Goal: Transaction & Acquisition: Obtain resource

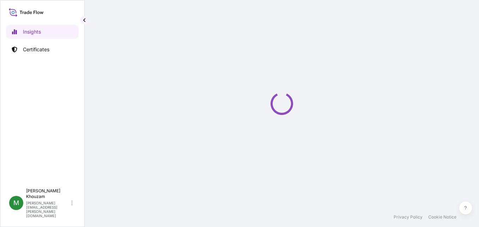
select select "2025"
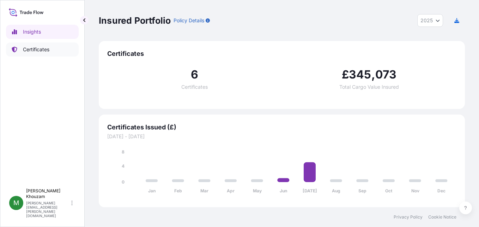
click at [34, 48] on p "Certificates" at bounding box center [36, 49] width 26 height 7
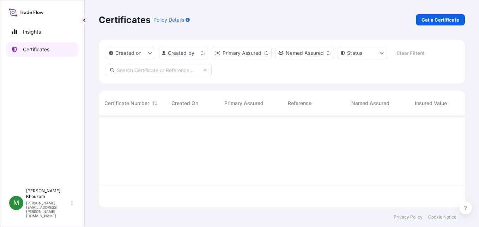
scroll to position [90, 361]
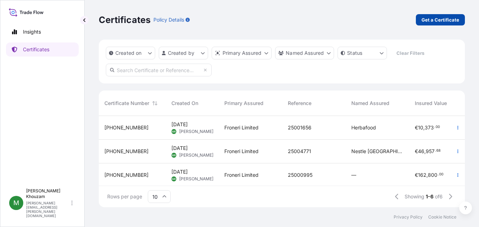
click at [446, 17] on p "Get a Certificate" at bounding box center [441, 19] width 38 height 7
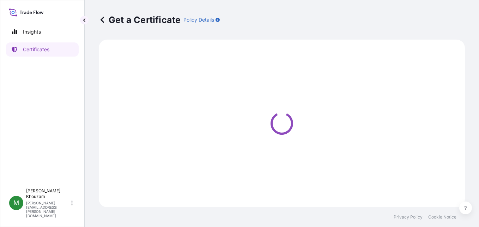
select select "Ocean Vessel"
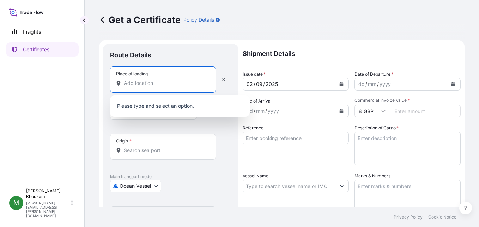
click at [136, 82] on input "Place of loading" at bounding box center [165, 82] width 83 height 7
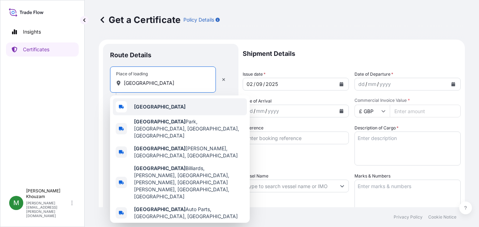
click at [154, 103] on span "[GEOGRAPHIC_DATA]" at bounding box center [160, 106] width 52 height 7
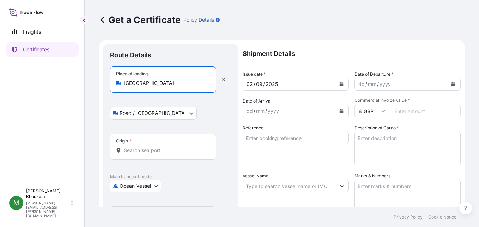
type input "[GEOGRAPHIC_DATA]"
click at [149, 146] on div "Place of loading [GEOGRAPHIC_DATA] Road / [GEOGRAPHIC_DATA] / Inland Origin * M…" at bounding box center [170, 161] width 121 height 191
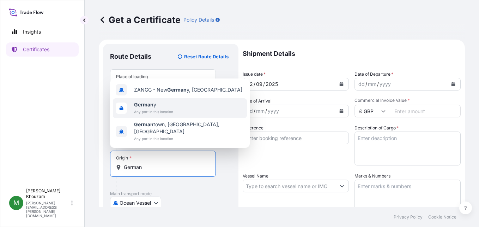
click at [153, 115] on span "Any port in this location" at bounding box center [153, 111] width 39 height 7
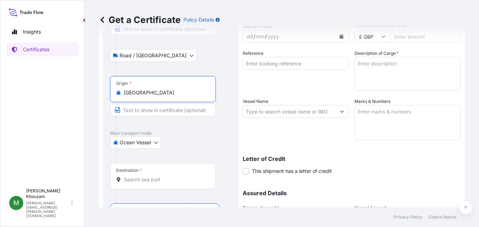
scroll to position [71, 0]
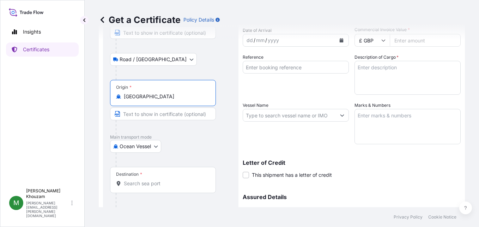
type input "[GEOGRAPHIC_DATA]"
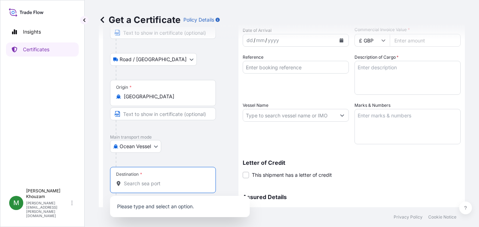
click at [149, 180] on input "Destination *" at bounding box center [165, 183] width 83 height 7
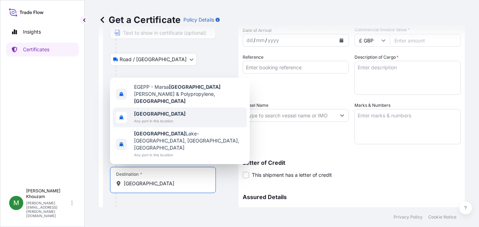
click at [146, 116] on b "[GEOGRAPHIC_DATA]" at bounding box center [160, 113] width 52 height 6
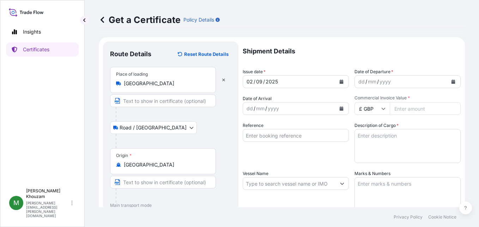
scroll to position [0, 0]
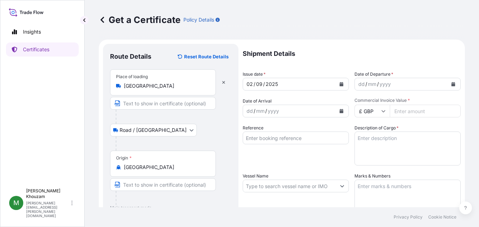
type input "[GEOGRAPHIC_DATA]"
click at [361, 84] on div "dd" at bounding box center [362, 84] width 8 height 8
click at [293, 112] on div "dd / mm / yyyy" at bounding box center [289, 110] width 93 height 13
click at [282, 110] on div "dd / mm / yyyy" at bounding box center [289, 110] width 93 height 13
click at [248, 110] on div "29" at bounding box center [250, 111] width 8 height 8
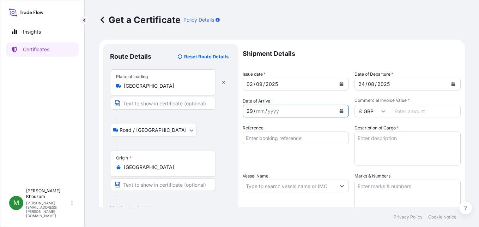
drag, startPoint x: 248, startPoint y: 111, endPoint x: 252, endPoint y: 110, distance: 4.2
click at [252, 110] on div "29" at bounding box center [250, 111] width 8 height 8
click at [404, 110] on input "Commercial Invoice Value *" at bounding box center [425, 110] width 71 height 13
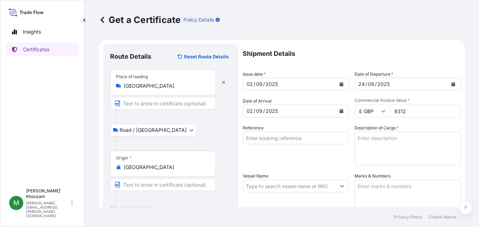
type input "9312"
click at [374, 109] on input "£ GBP" at bounding box center [372, 110] width 35 height 13
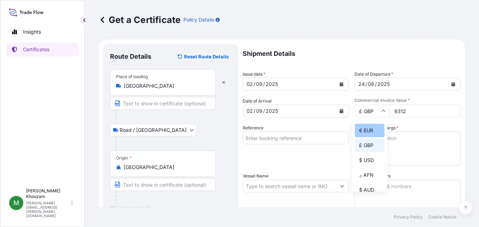
click at [365, 130] on div "€ EUR" at bounding box center [370, 130] width 30 height 13
type input "€ EUR"
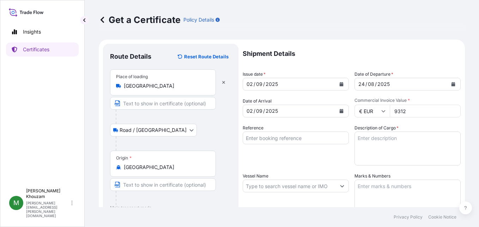
scroll to position [35, 0]
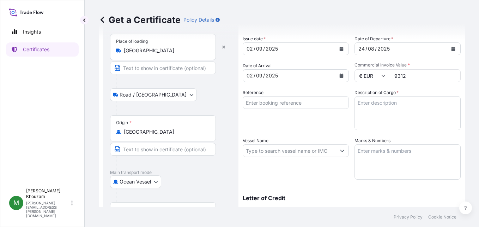
click at [312, 102] on input "Reference" at bounding box center [296, 102] width 106 height 13
type input "25005127"
click at [374, 100] on textarea "Description of Cargo *" at bounding box center [408, 113] width 106 height 34
click at [350, 226] on footer "Privacy Policy Cookie Notice" at bounding box center [282, 217] width 395 height 20
click at [380, 119] on textarea "Description of Cargo *" at bounding box center [408, 113] width 106 height 34
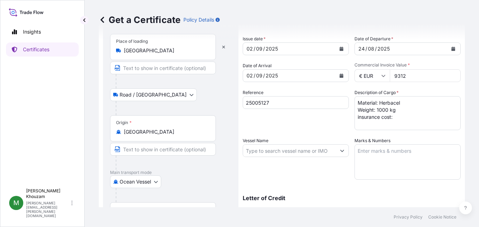
click at [417, 114] on textarea "Material: Herbacel Weight: 1000 kg insurance cost:" at bounding box center [408, 113] width 106 height 34
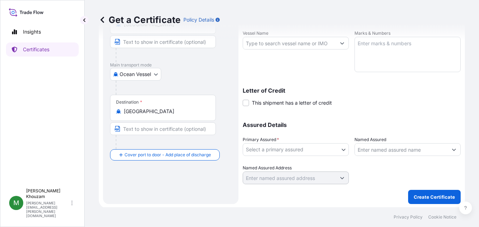
scroll to position [144, 0]
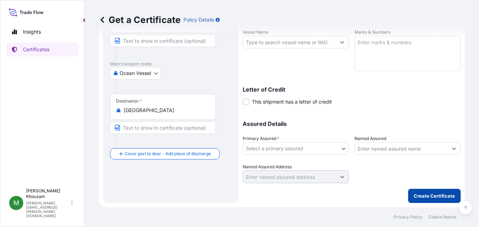
type textarea "Material: Herbacel Weight: 1000 kg insurance cost: 61 EUR"
click at [431, 196] on p "Create Certificate" at bounding box center [434, 195] width 41 height 7
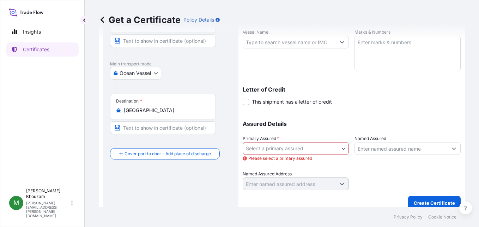
click at [343, 146] on body "Insights Certificates M [PERSON_NAME] [PERSON_NAME][EMAIL_ADDRESS][PERSON_NAME]…" at bounding box center [239, 113] width 479 height 227
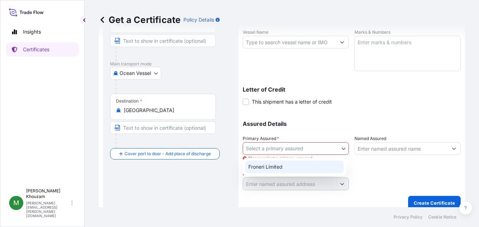
click at [308, 163] on div "Froneri Limited" at bounding box center [295, 166] width 98 height 13
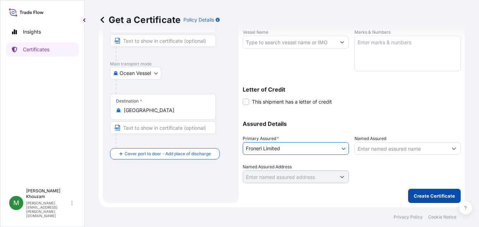
click at [430, 192] on p "Create Certificate" at bounding box center [434, 195] width 41 height 7
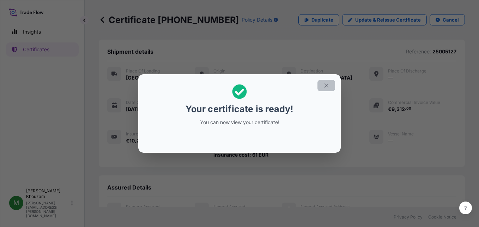
click at [324, 89] on button "button" at bounding box center [327, 85] width 18 height 11
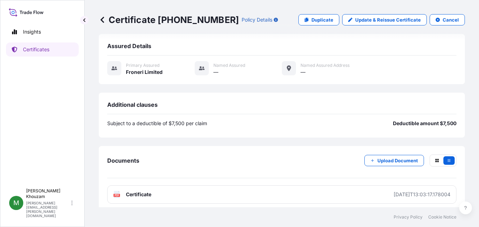
scroll to position [146, 0]
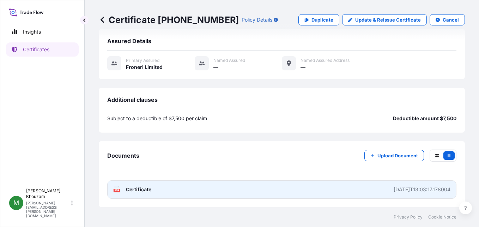
click at [119, 192] on icon at bounding box center [117, 189] width 6 height 7
